Goal: Task Accomplishment & Management: Use online tool/utility

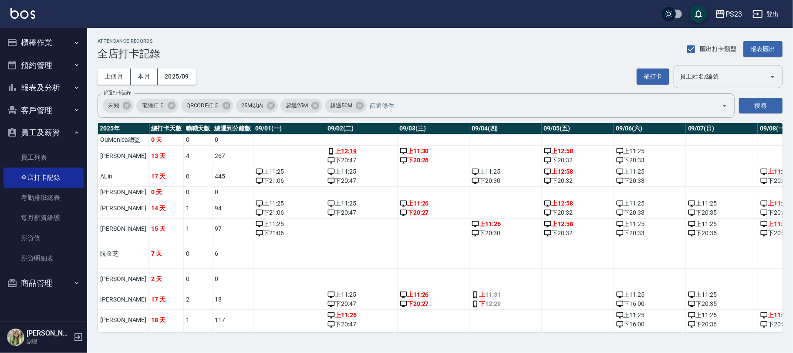
scroll to position [0, 959]
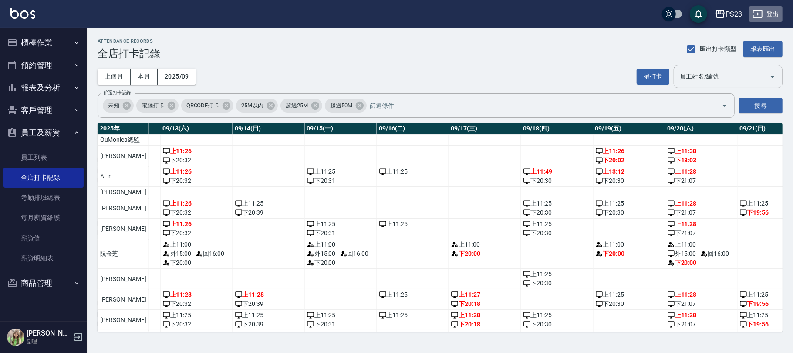
click at [771, 13] on button "登出" at bounding box center [766, 14] width 34 height 16
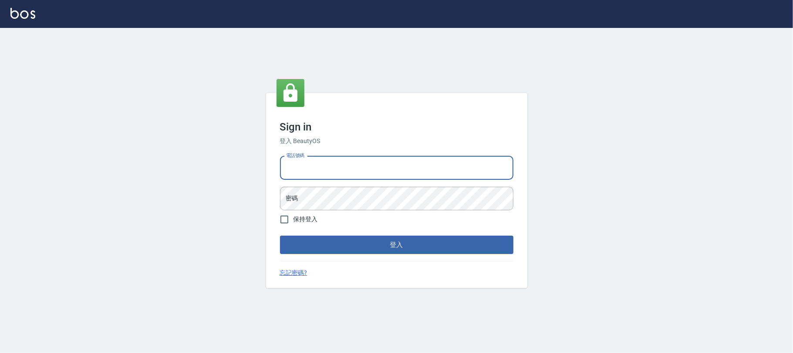
drag, startPoint x: 338, startPoint y: 167, endPoint x: 356, endPoint y: 141, distance: 31.9
click at [338, 168] on input "電話號碼" at bounding box center [397, 168] width 234 height 24
type input "0931315450"
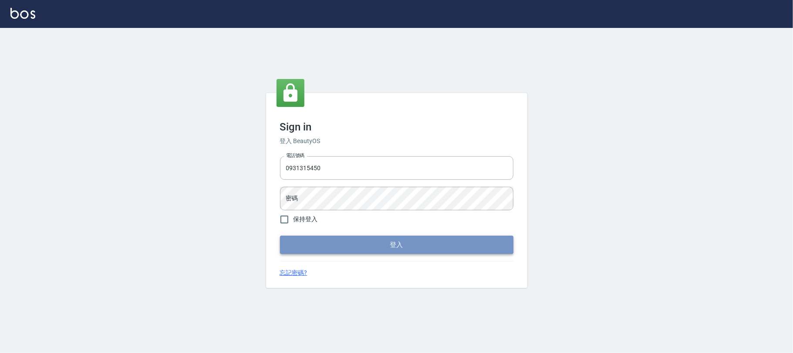
click at [356, 247] on button "登入" at bounding box center [397, 244] width 234 height 18
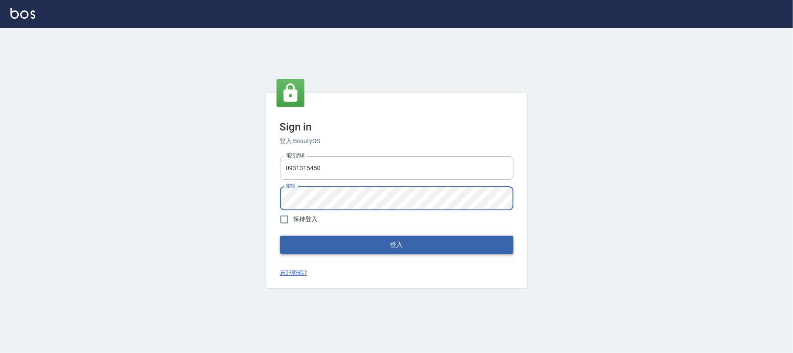
click at [403, 240] on button "登入" at bounding box center [397, 244] width 234 height 18
